Goal: Task Accomplishment & Management: Complete application form

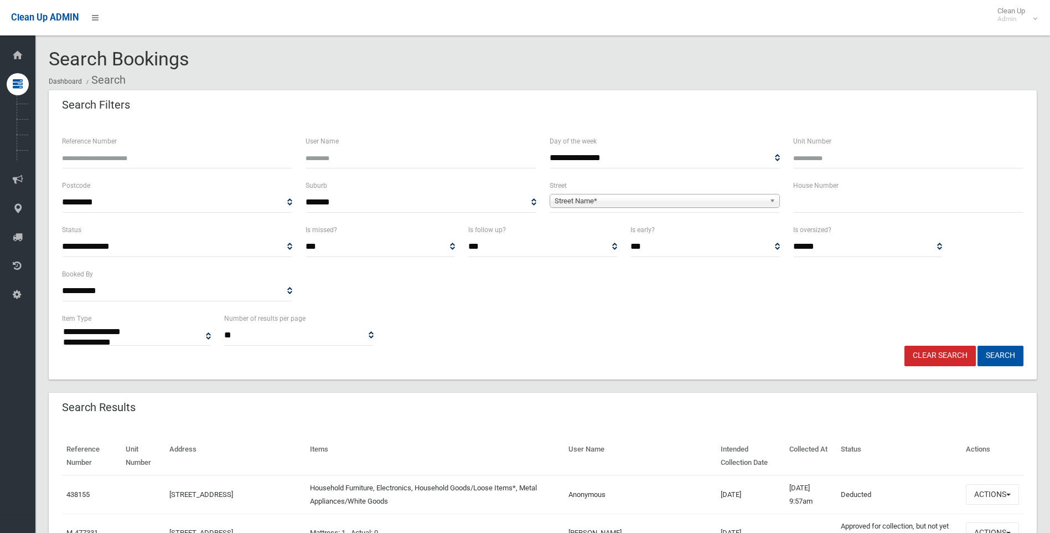
select select
click at [818, 197] on input "text" at bounding box center [908, 202] width 230 height 20
type input "**"
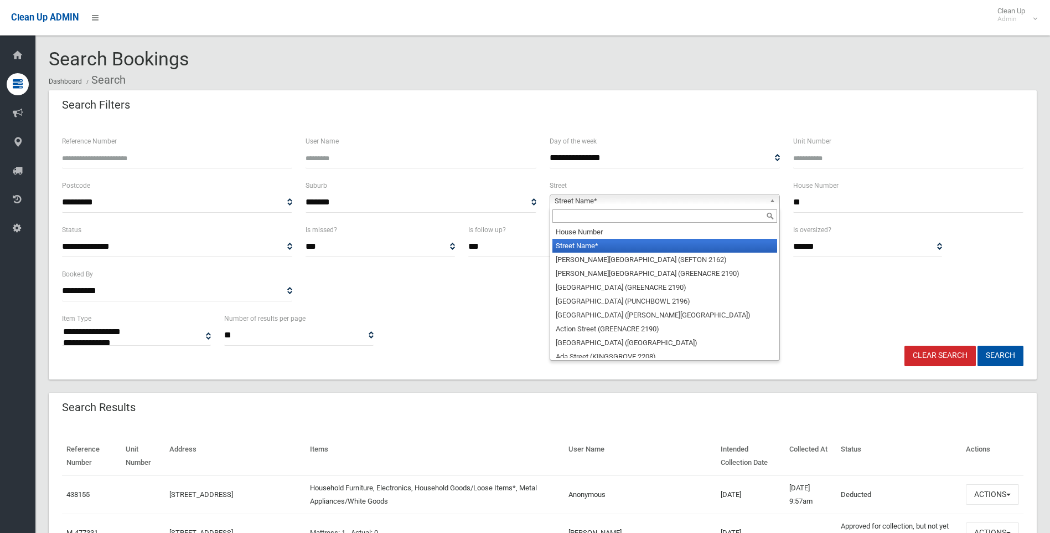
click at [735, 199] on span "Street Name*" at bounding box center [660, 200] width 210 height 13
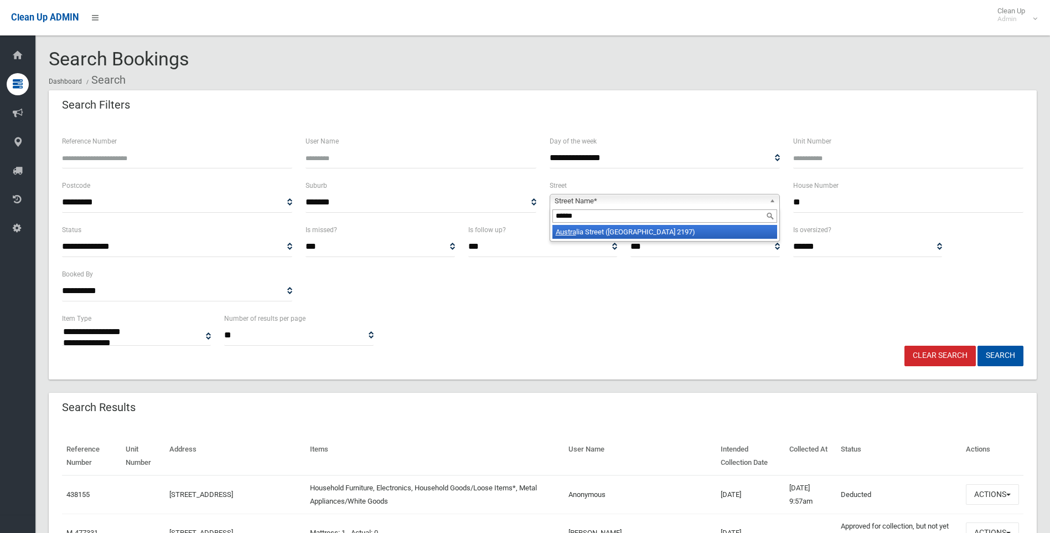
type input "******"
click at [726, 228] on li "[GEOGRAPHIC_DATA] ([GEOGRAPHIC_DATA])" at bounding box center [665, 232] width 225 height 14
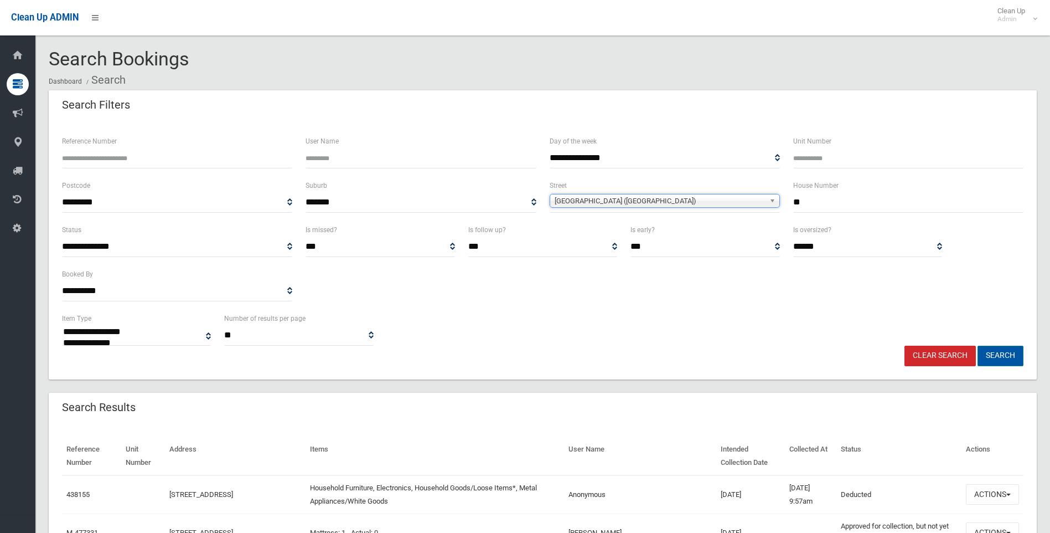
click at [1007, 358] on button "Search" at bounding box center [1001, 355] width 46 height 20
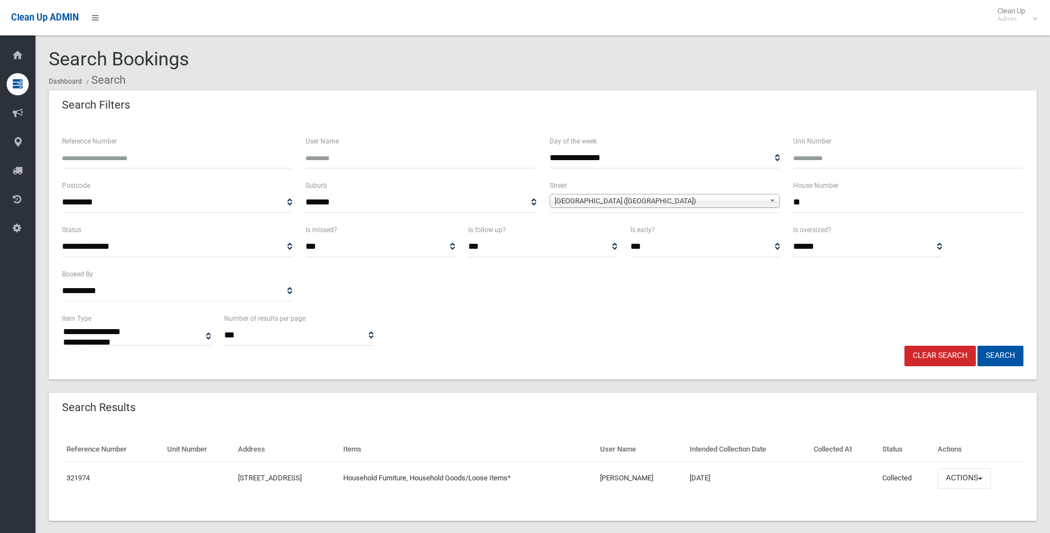
select select
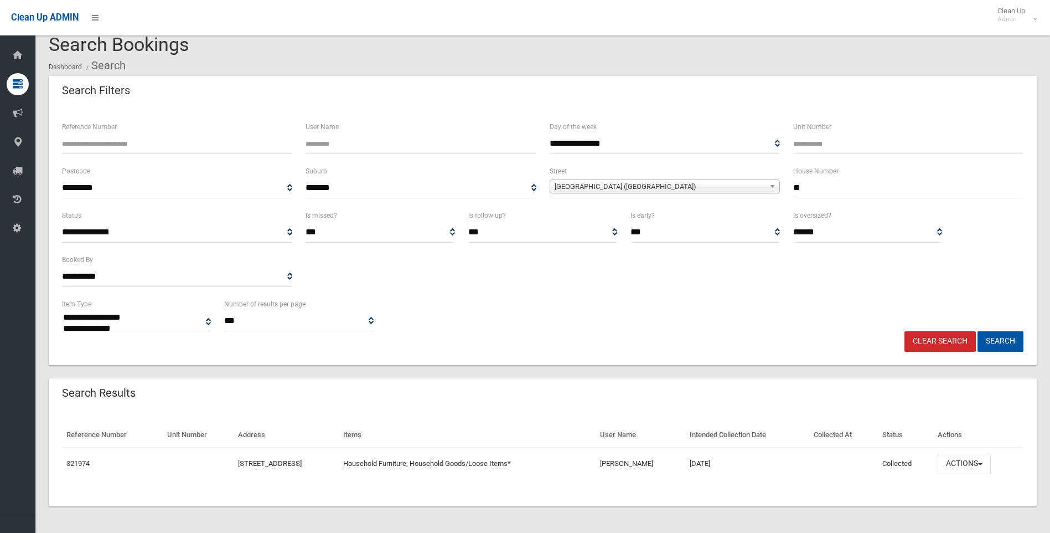
click at [1000, 468] on td "Actions View Booking Edit Booking Clone Booking Add Booking Images Resend Confi…" at bounding box center [978, 463] width 90 height 32
click at [991, 468] on button "Actions" at bounding box center [964, 463] width 53 height 20
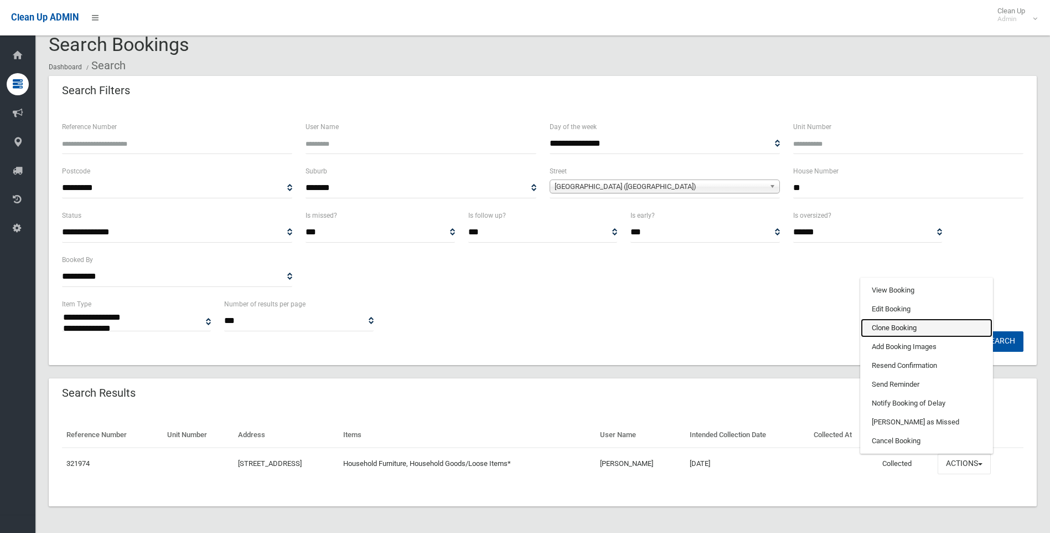
click at [915, 326] on link "Clone Booking" at bounding box center [927, 327] width 132 height 19
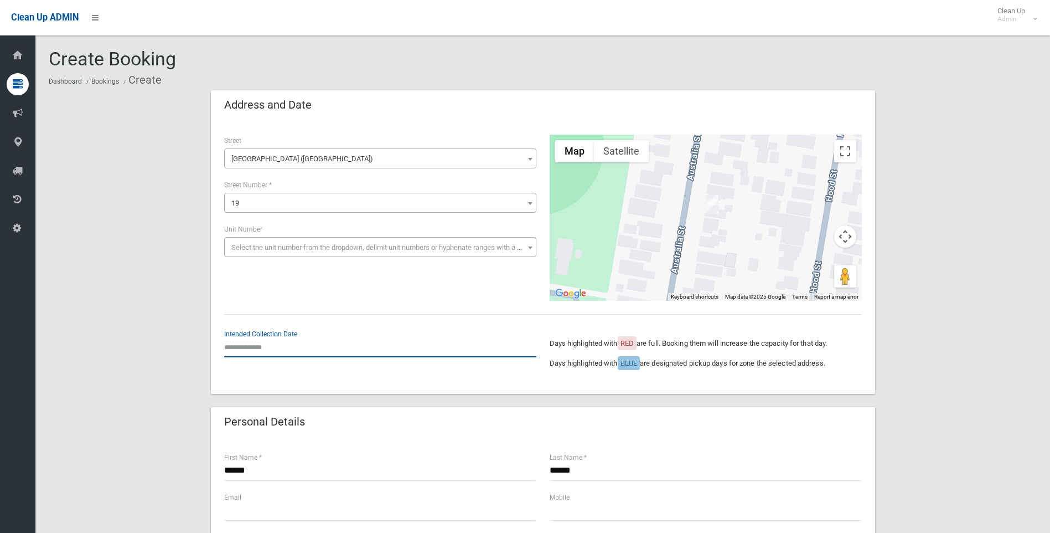
click at [247, 345] on input "text" at bounding box center [380, 347] width 312 height 20
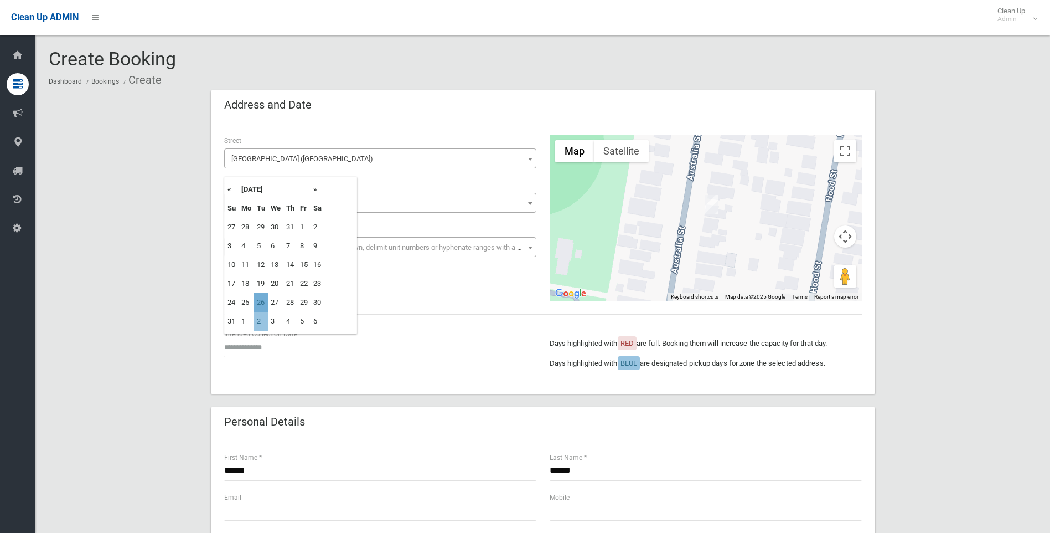
click at [258, 301] on td "26" at bounding box center [261, 302] width 14 height 19
type input "**********"
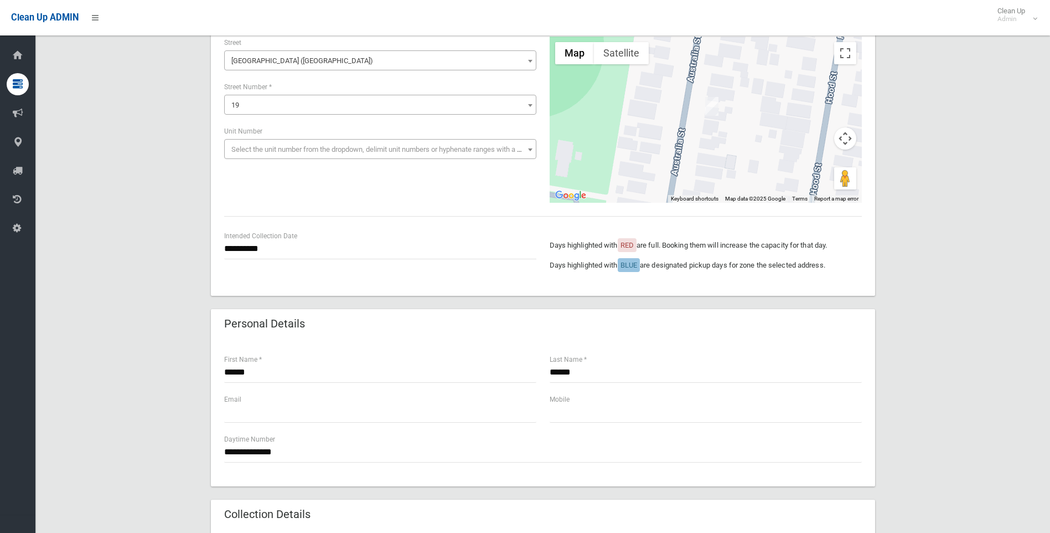
scroll to position [166, 0]
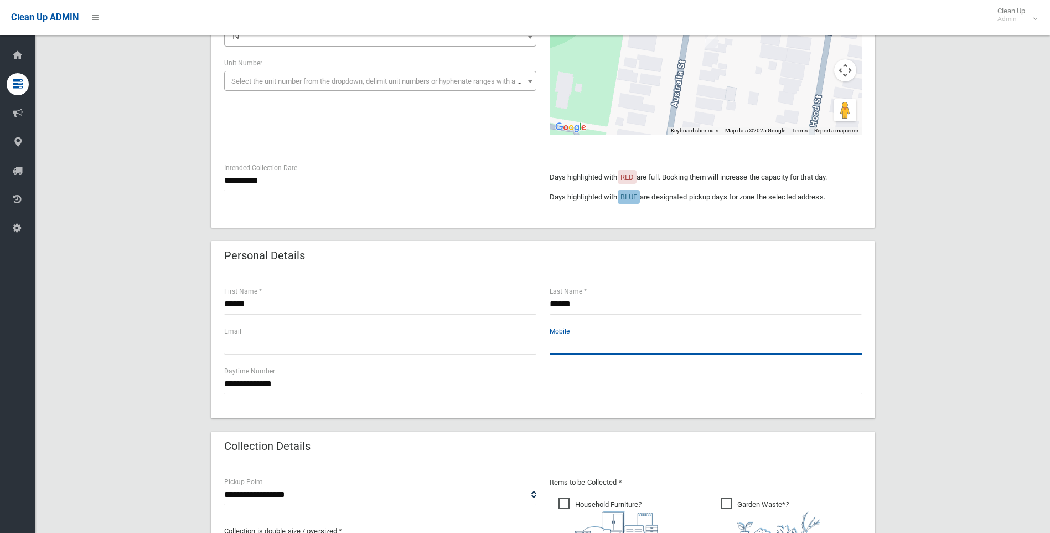
click at [575, 347] on input "text" at bounding box center [706, 344] width 312 height 20
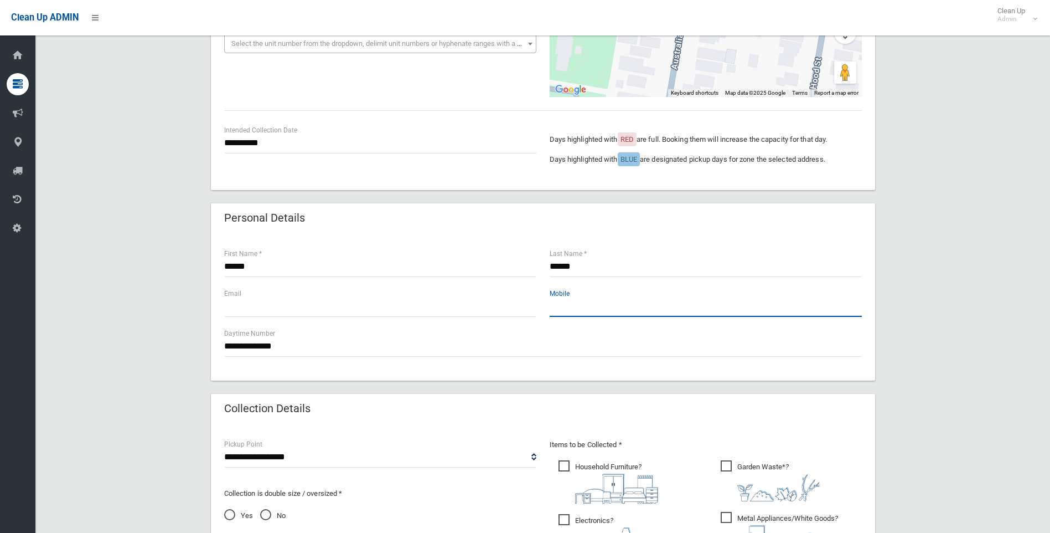
scroll to position [388, 0]
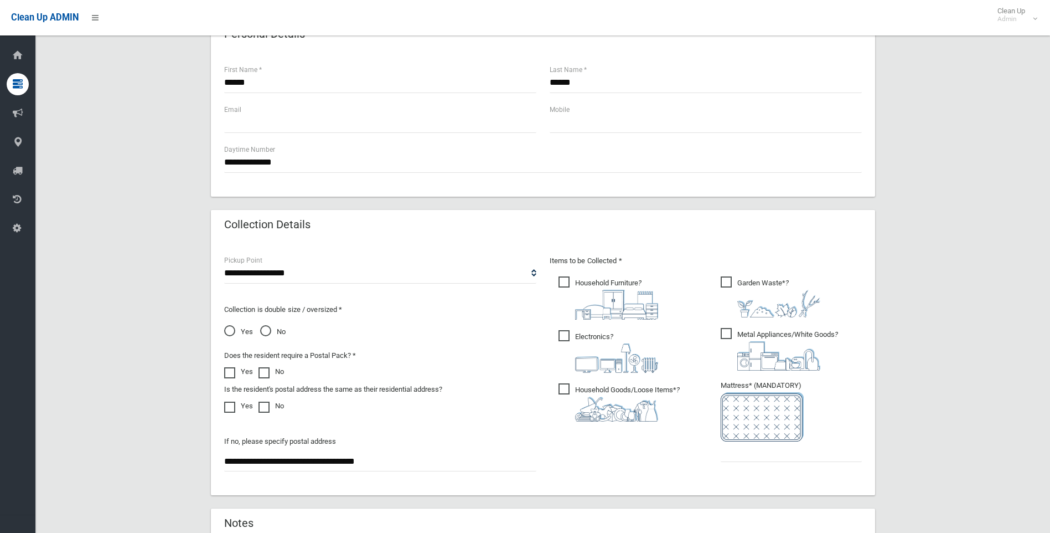
click at [725, 337] on span "Metal Appliances/White Goods ?" at bounding box center [779, 349] width 117 height 43
click at [725, 282] on span "Garden Waste* ?" at bounding box center [771, 296] width 100 height 41
click at [557, 338] on ul "Household Furniture ?" at bounding box center [625, 352] width 150 height 156
click at [562, 339] on span "Electronics ?" at bounding box center [609, 351] width 100 height 43
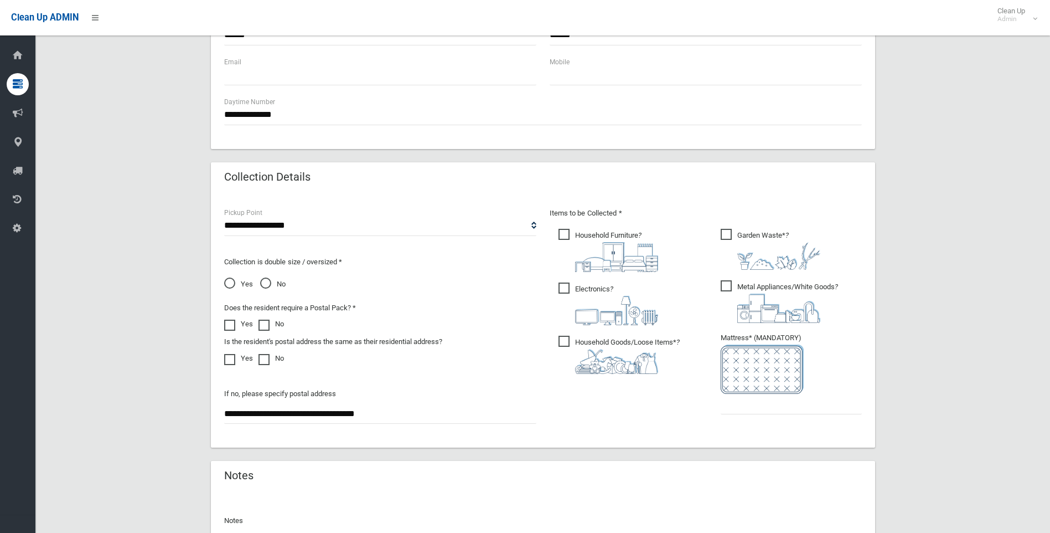
scroll to position [438, 0]
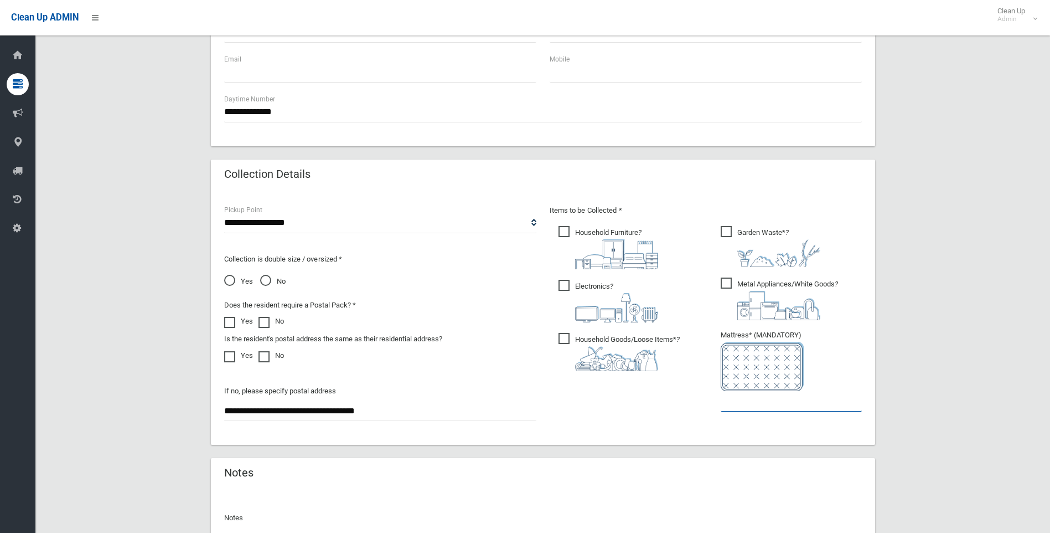
click at [741, 407] on input "text" at bounding box center [791, 401] width 141 height 20
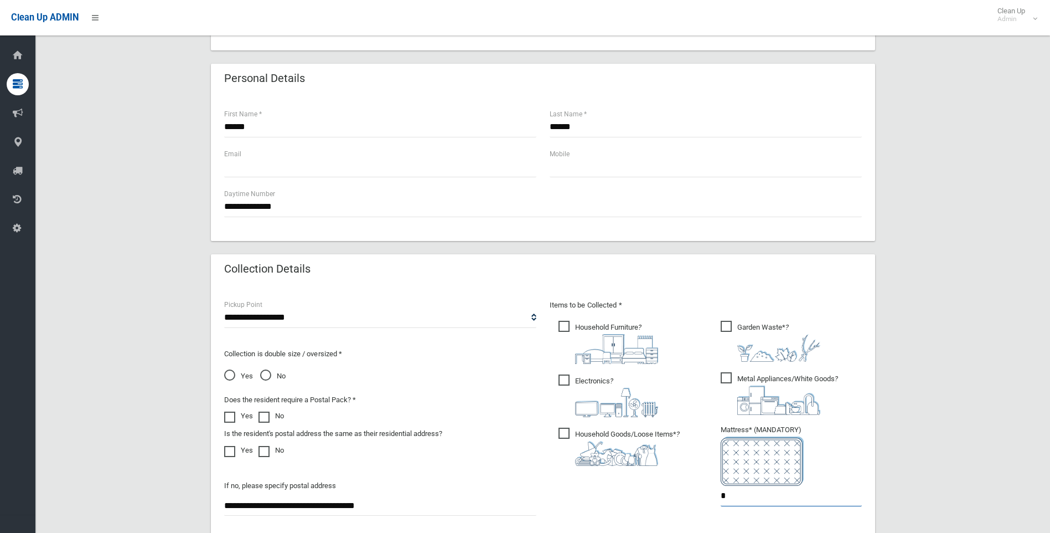
scroll to position [563, 0]
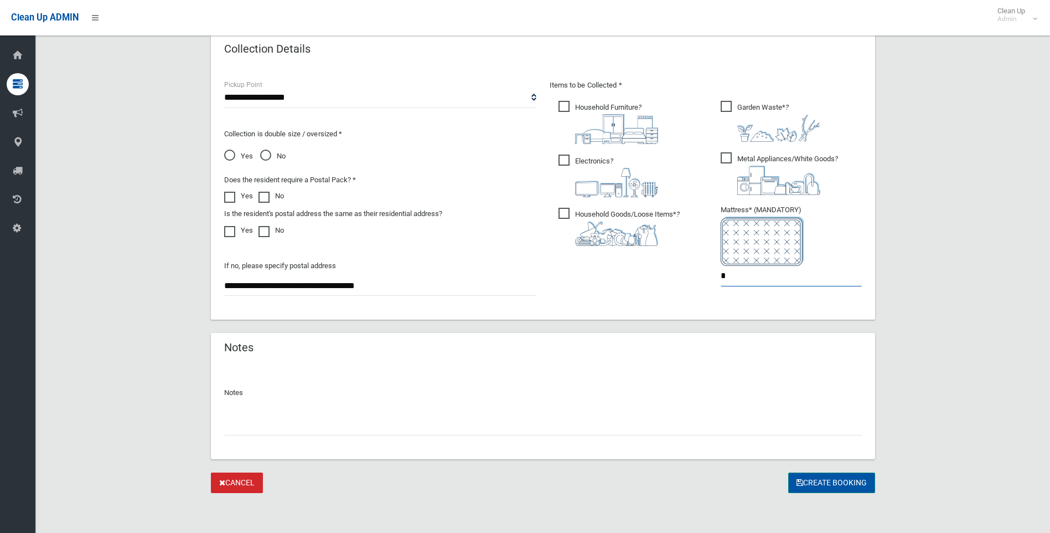
type input "*"
click at [824, 483] on button "Create Booking" at bounding box center [831, 482] width 87 height 20
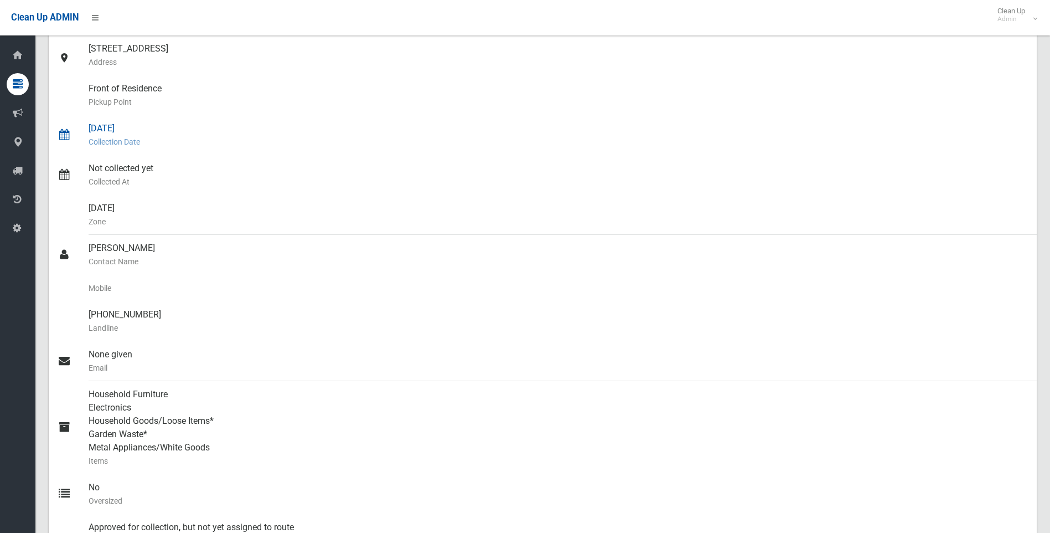
scroll to position [166, 0]
